Goal: Check status: Check status

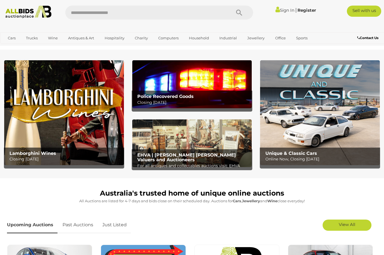
click at [284, 16] on div "Sign In |" at bounding box center [192, 13] width 392 height 14
click at [283, 10] on link "Sign In" at bounding box center [284, 10] width 19 height 5
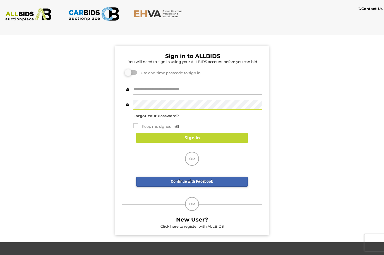
type input "********"
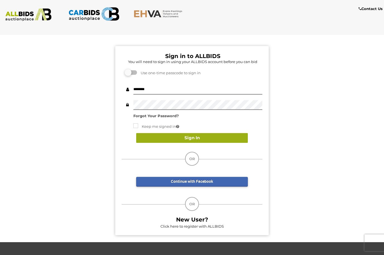
click at [192, 141] on button "Sign In" at bounding box center [192, 138] width 112 height 10
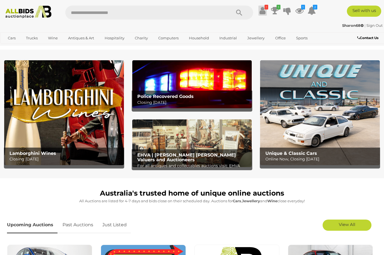
click at [266, 13] on link "!" at bounding box center [262, 11] width 8 height 10
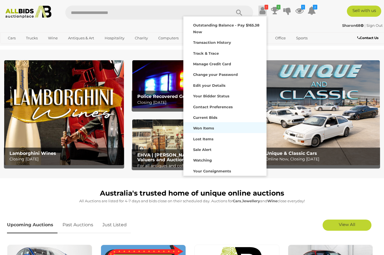
click at [205, 126] on strong "Won Items" at bounding box center [203, 128] width 21 height 4
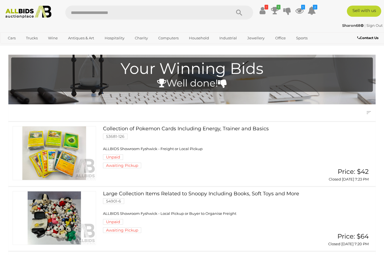
click at [234, 146] on link "Collection of Pokemon Cards Including Energy, Trainer and Basics 53681-126 ALLB…" at bounding box center [208, 147] width 203 height 42
click at [63, 217] on link at bounding box center [54, 218] width 83 height 54
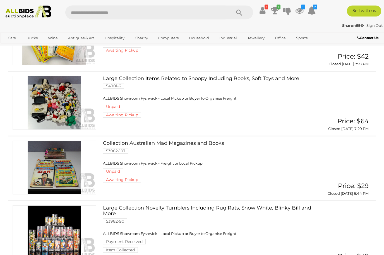
scroll to position [115, 0]
click at [62, 167] on link at bounding box center [54, 168] width 83 height 54
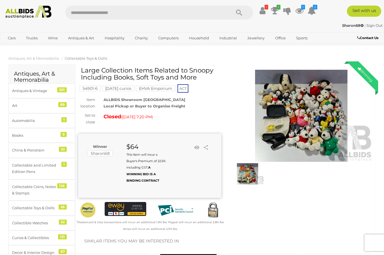
click at [326, 126] on img at bounding box center [301, 116] width 143 height 92
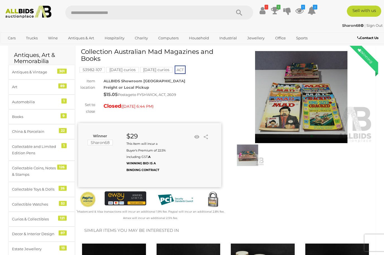
scroll to position [19, 0]
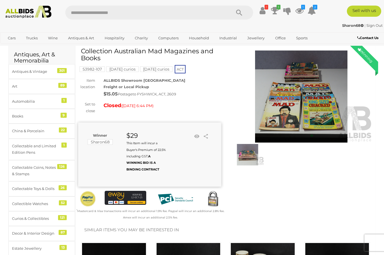
click at [308, 110] on img at bounding box center [301, 96] width 143 height 92
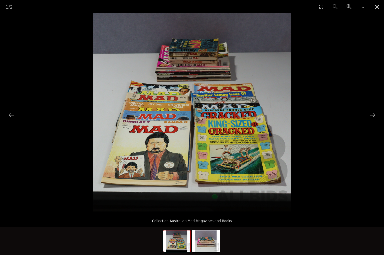
click at [381, 8] on button "Close gallery" at bounding box center [377, 6] width 14 height 13
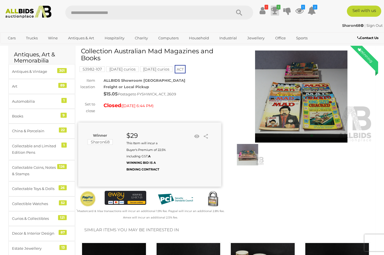
click at [278, 9] on icon at bounding box center [275, 11] width 8 height 10
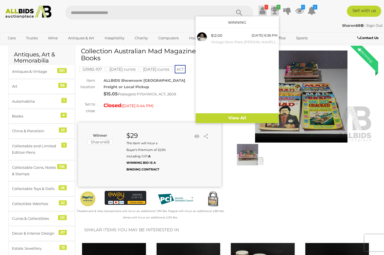
click at [266, 11] on link "!" at bounding box center [262, 11] width 8 height 10
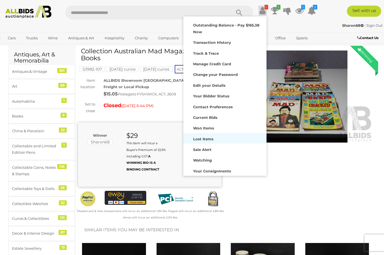
click at [204, 139] on strong "Lost Items" at bounding box center [203, 139] width 20 height 4
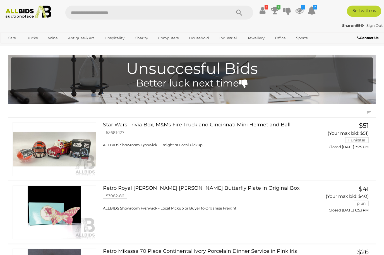
click at [57, 146] on link at bounding box center [54, 149] width 83 height 54
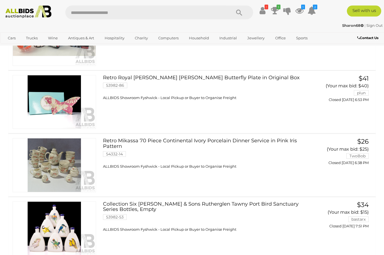
scroll to position [110, 0]
click at [55, 105] on link at bounding box center [54, 102] width 83 height 54
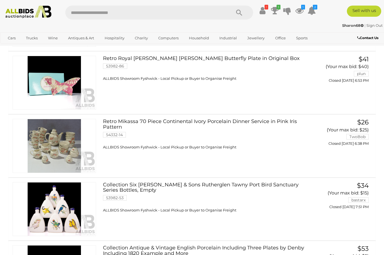
click at [61, 146] on link at bounding box center [54, 146] width 83 height 54
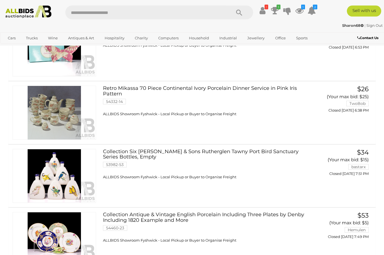
scroll to position [160, 0]
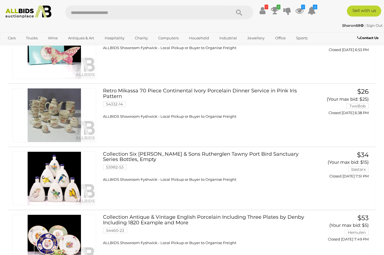
click at [373, 26] on link "Sign Out" at bounding box center [374, 25] width 16 height 4
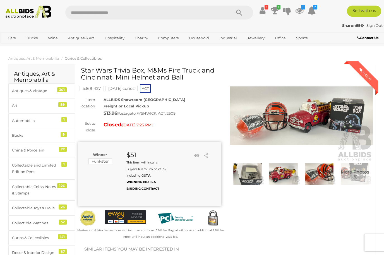
click at [327, 122] on img at bounding box center [301, 116] width 143 height 92
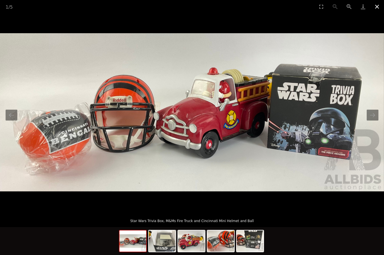
click at [378, 9] on button "Close gallery" at bounding box center [377, 6] width 14 height 13
